Goal: Task Accomplishment & Management: Manage account settings

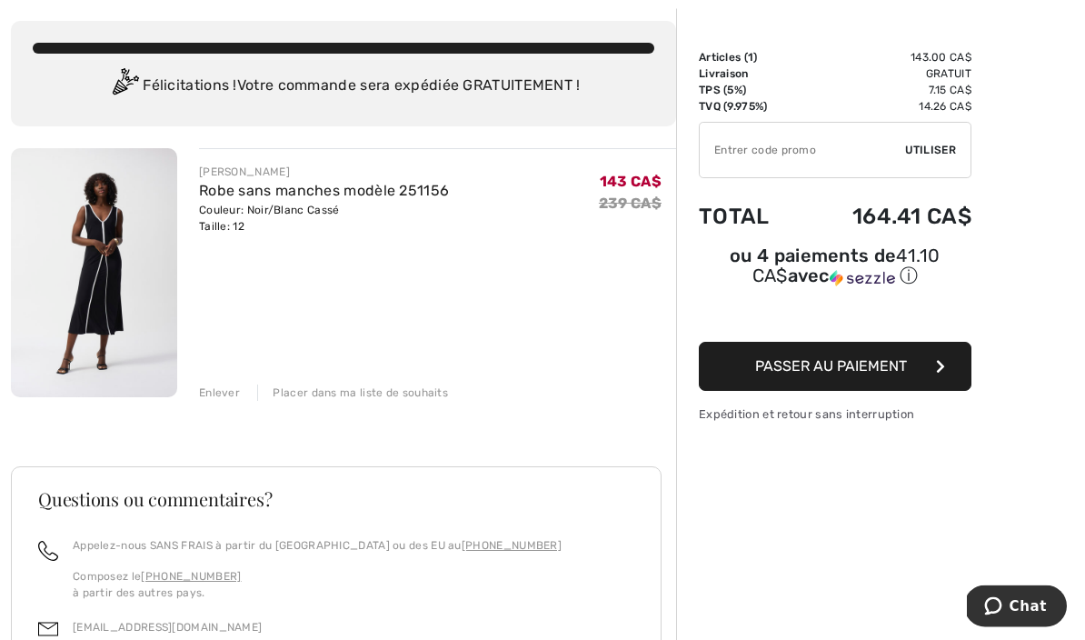
scroll to position [91, 0]
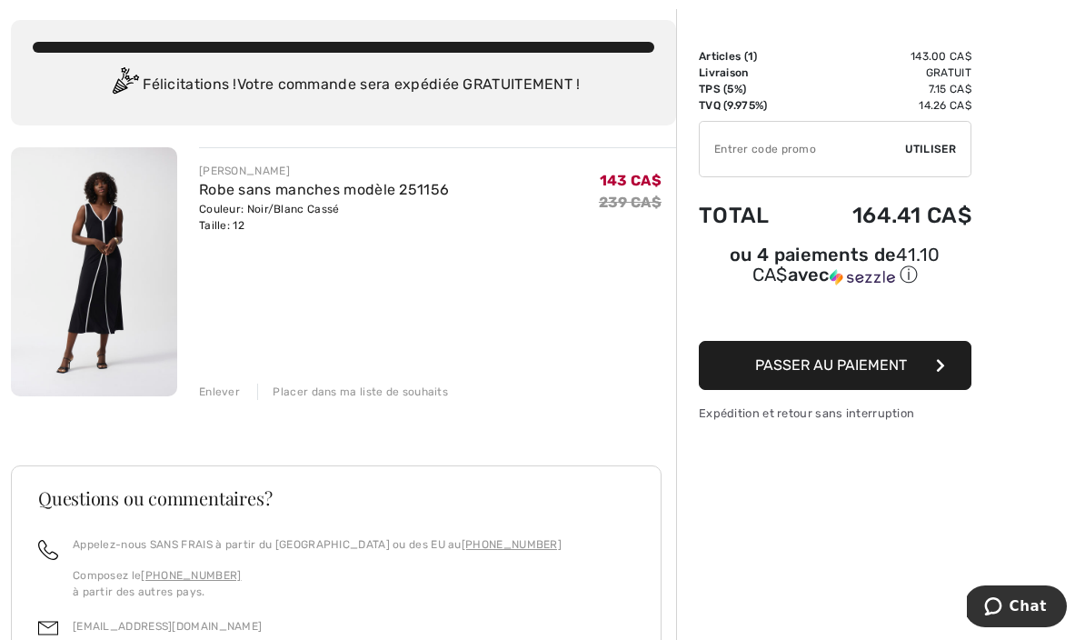
click at [99, 250] on img at bounding box center [94, 271] width 166 height 249
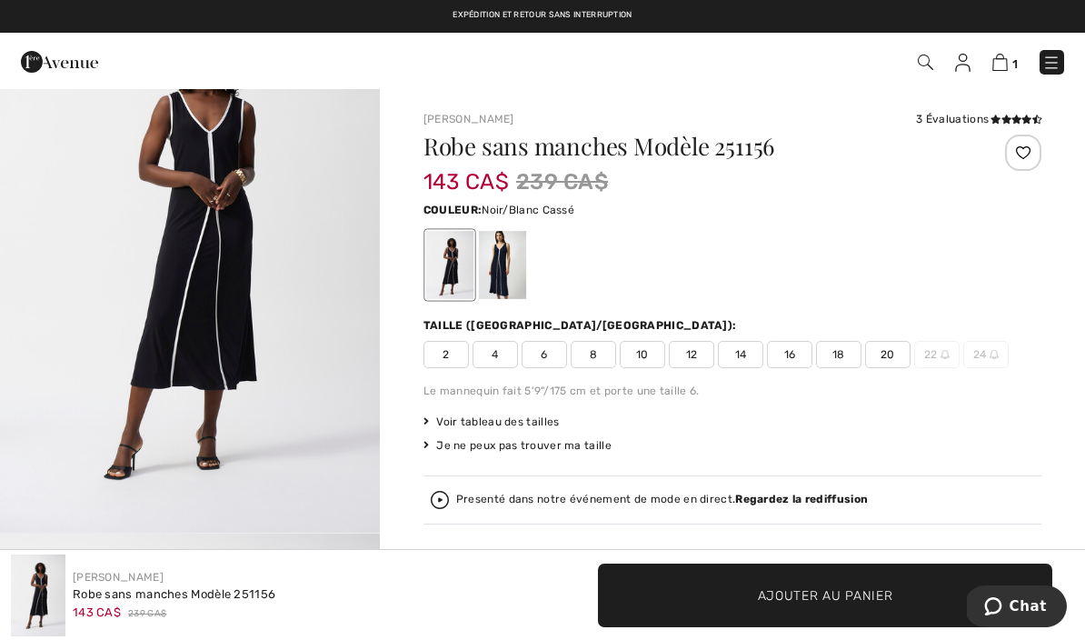
scroll to position [126, 0]
click at [502, 256] on div at bounding box center [502, 265] width 47 height 68
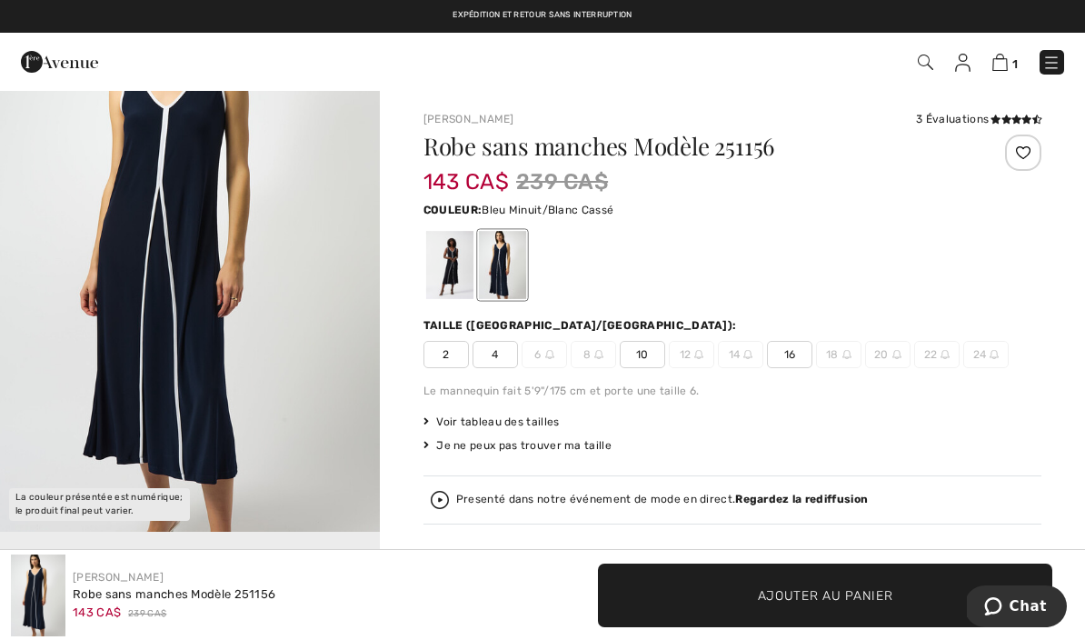
scroll to position [0, 0]
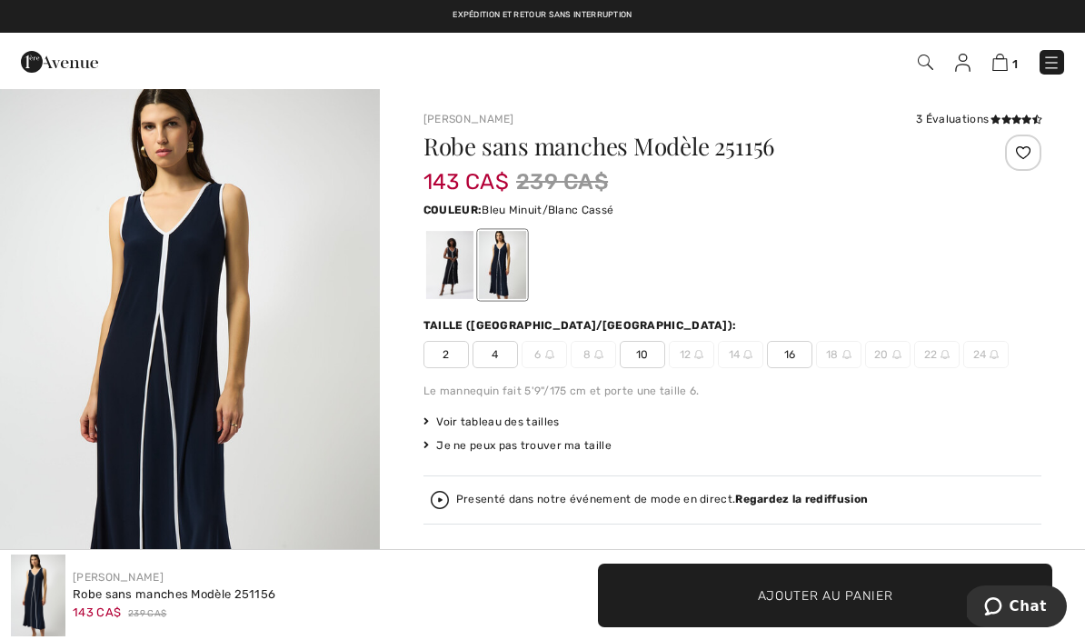
click at [652, 357] on span "10" at bounding box center [642, 354] width 45 height 27
click at [457, 265] on div at bounding box center [449, 265] width 47 height 68
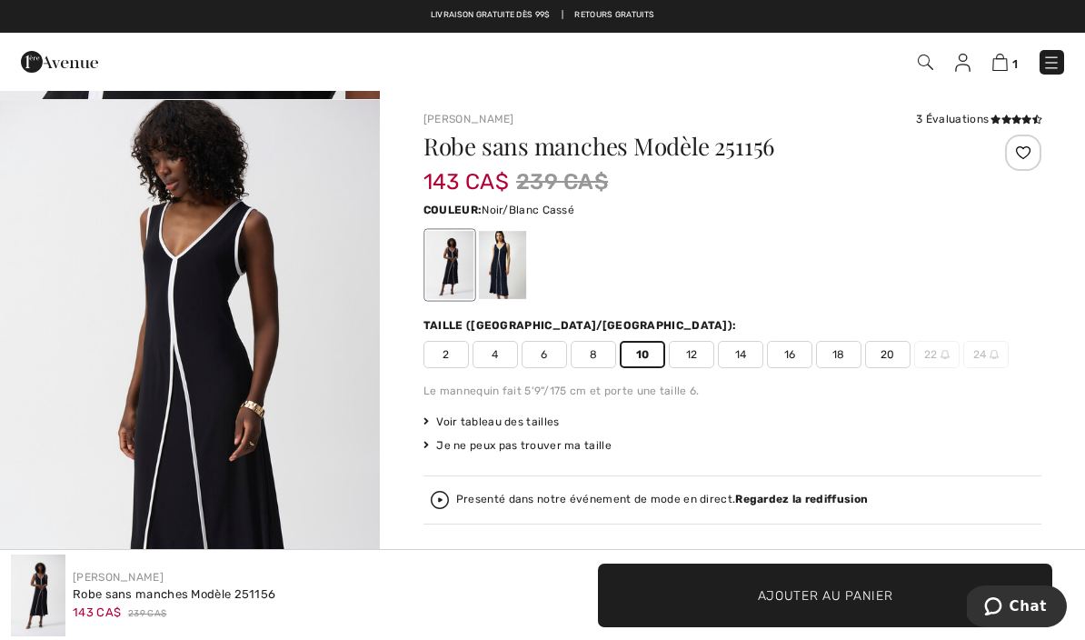
click at [963, 66] on img at bounding box center [962, 63] width 15 height 18
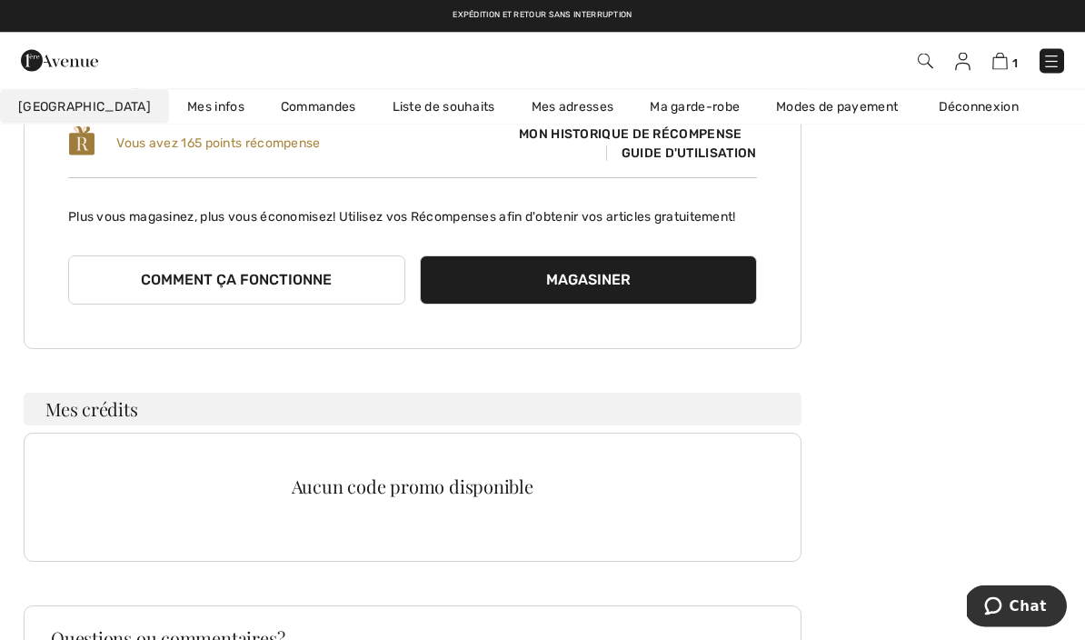
scroll to position [135, 0]
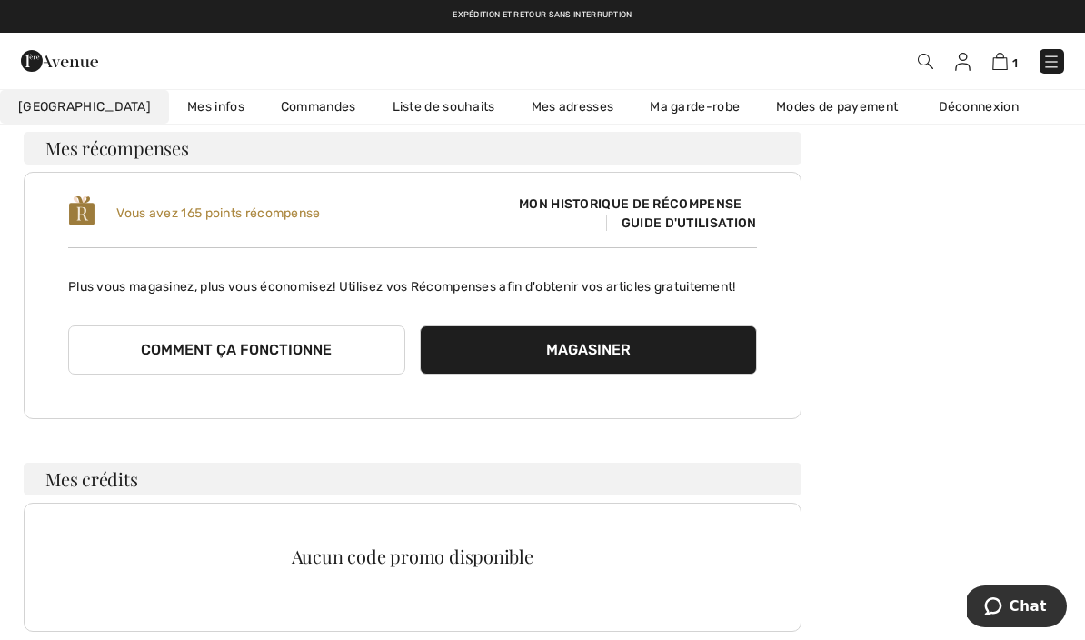
click at [968, 65] on img at bounding box center [962, 62] width 15 height 18
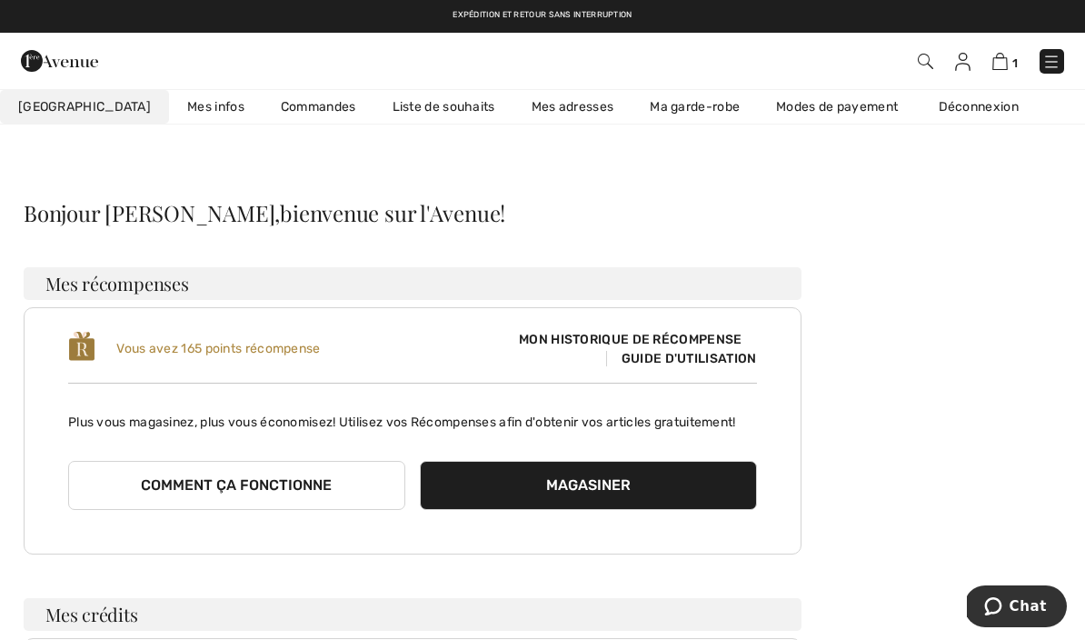
click at [1057, 58] on img at bounding box center [1052, 62] width 18 height 18
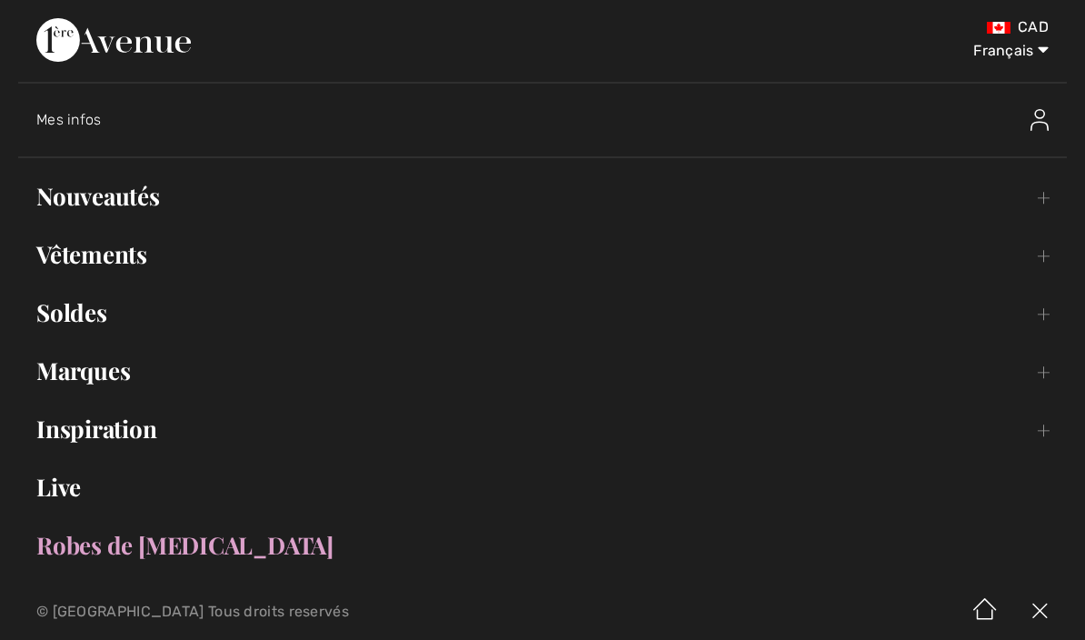
click at [1040, 130] on img at bounding box center [1040, 120] width 18 height 22
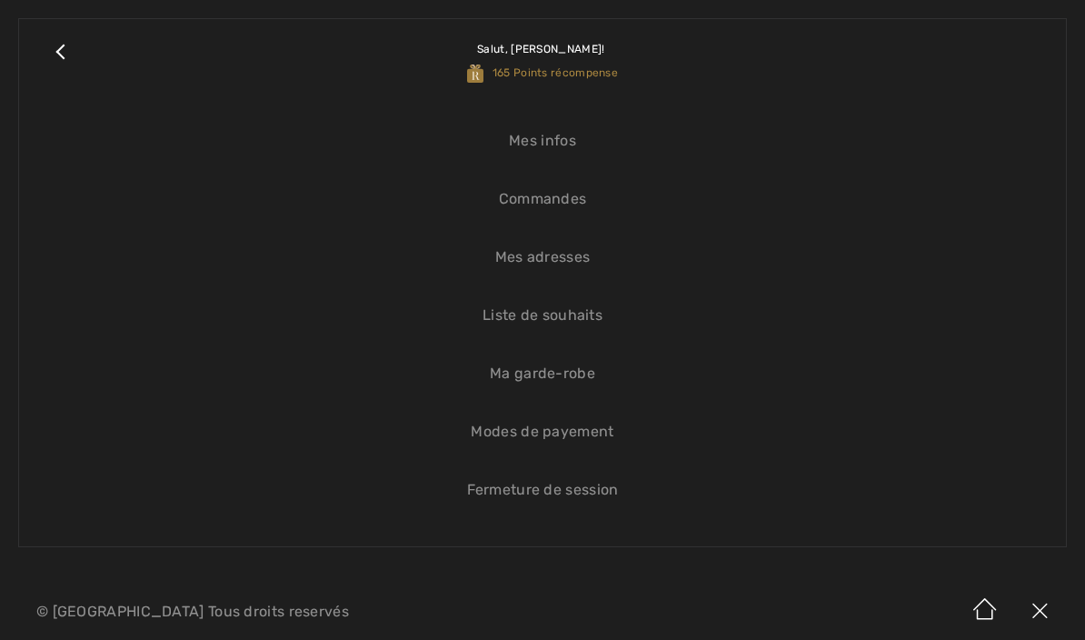
click at [594, 484] on link "Fermeture de session" at bounding box center [542, 490] width 1011 height 40
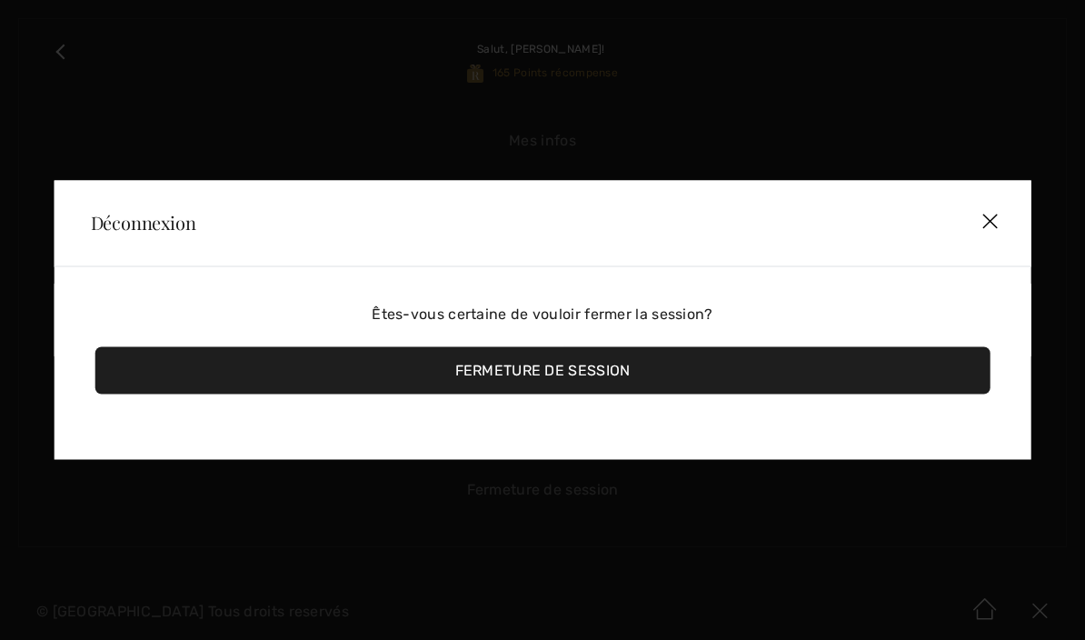
click at [625, 372] on div "Fermeture de session" at bounding box center [542, 370] width 895 height 47
